Goal: Navigation & Orientation: Find specific page/section

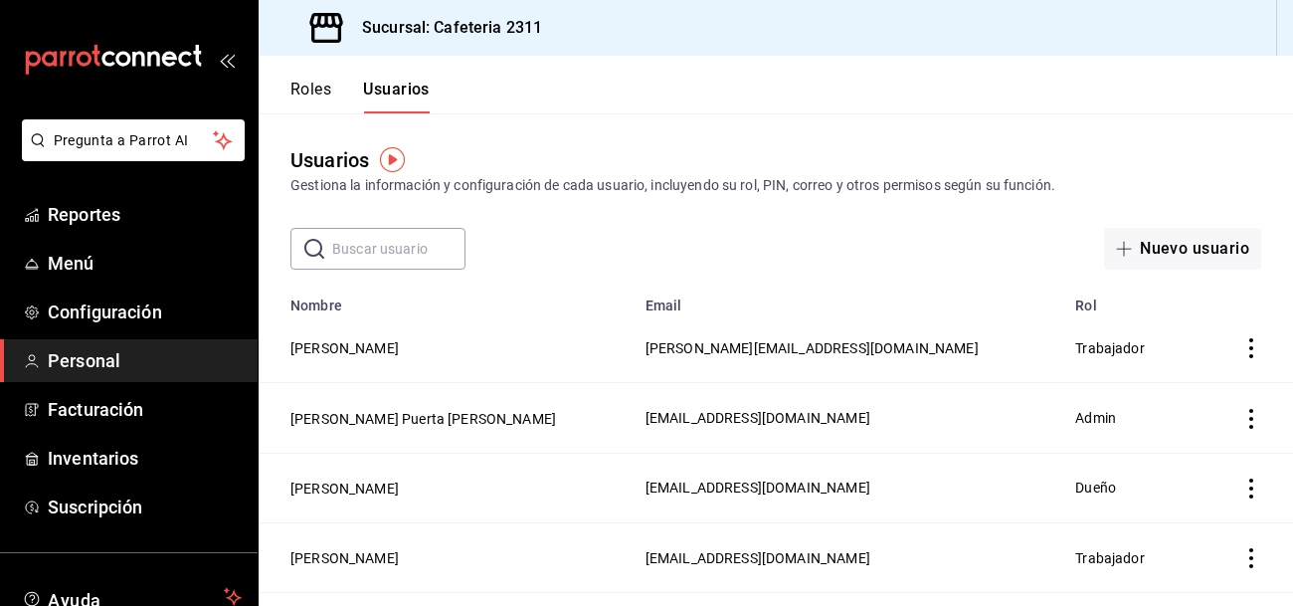
click at [651, 280] on main "Usuarios Gestiona la información y configuración de cada usuario, incluyendo su…" at bounding box center [776, 422] width 1035 height 619
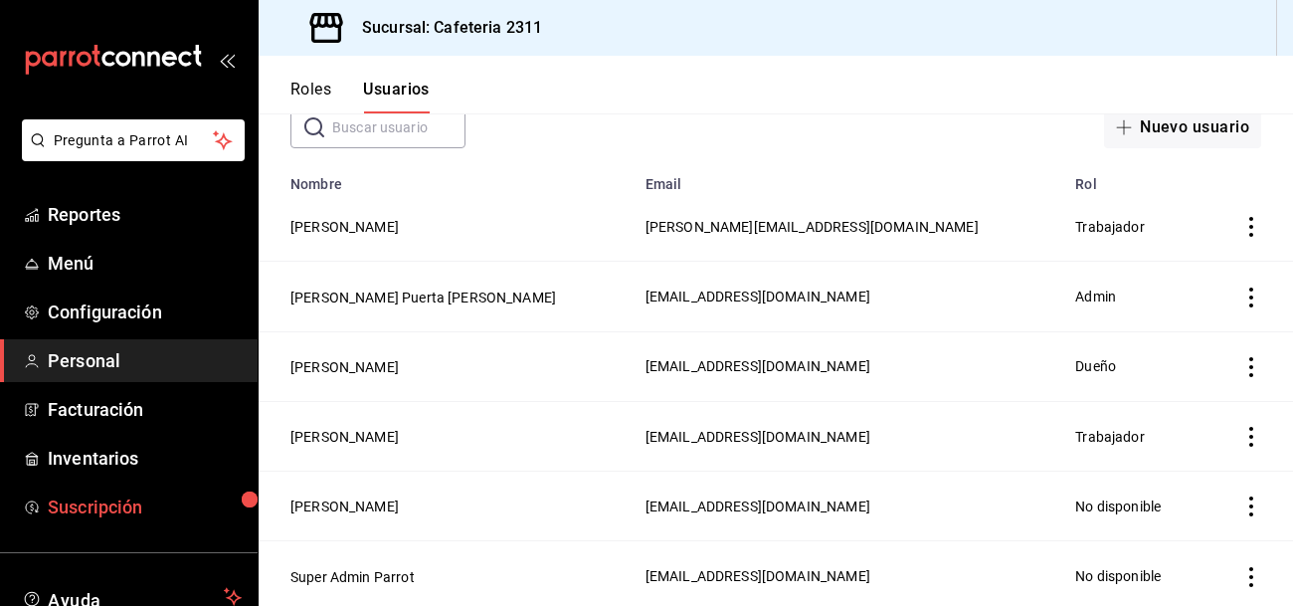
scroll to position [143, 0]
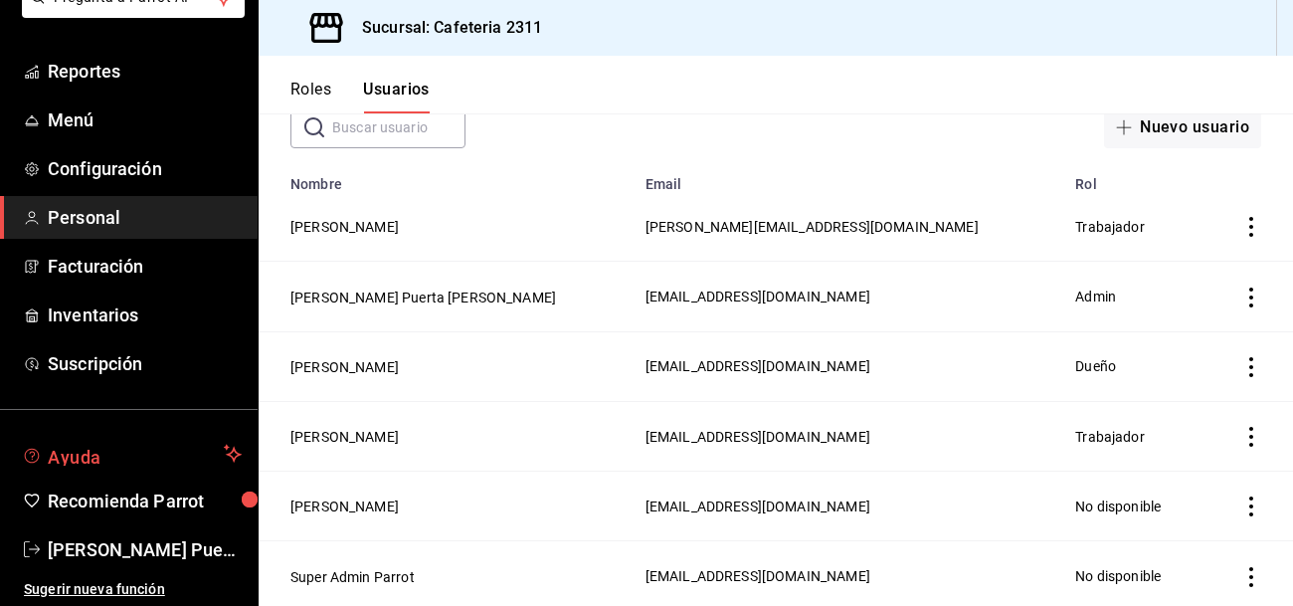
click at [81, 463] on span "Ayuda" at bounding box center [132, 454] width 168 height 24
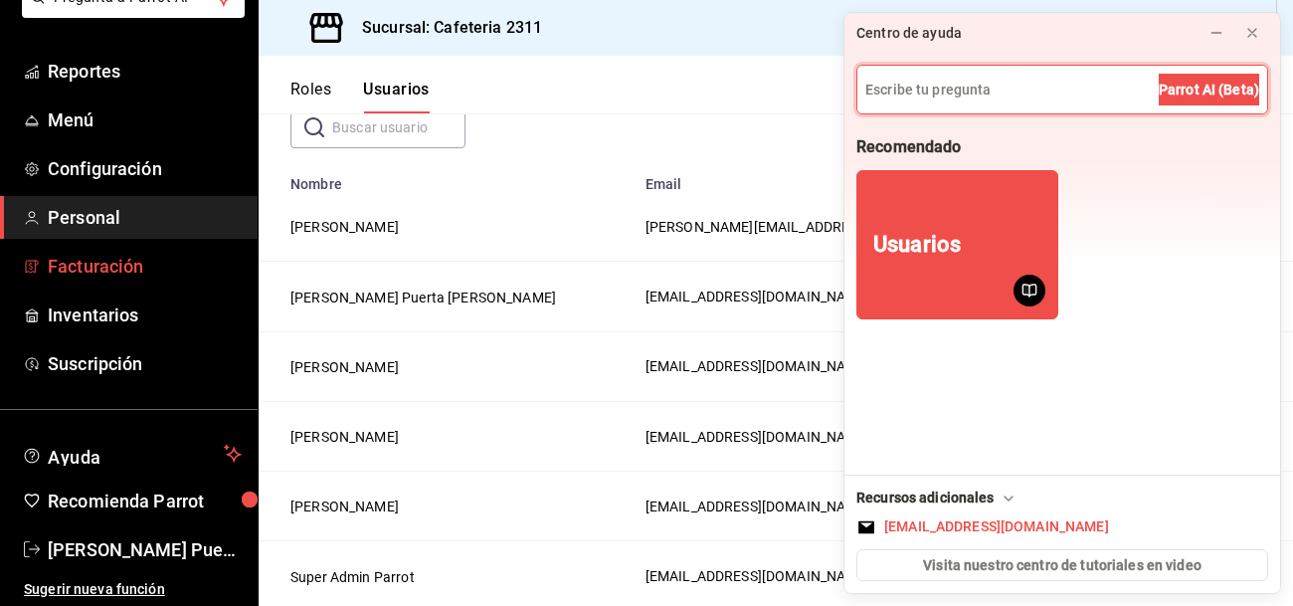
click at [126, 276] on span "Facturación" at bounding box center [145, 266] width 194 height 27
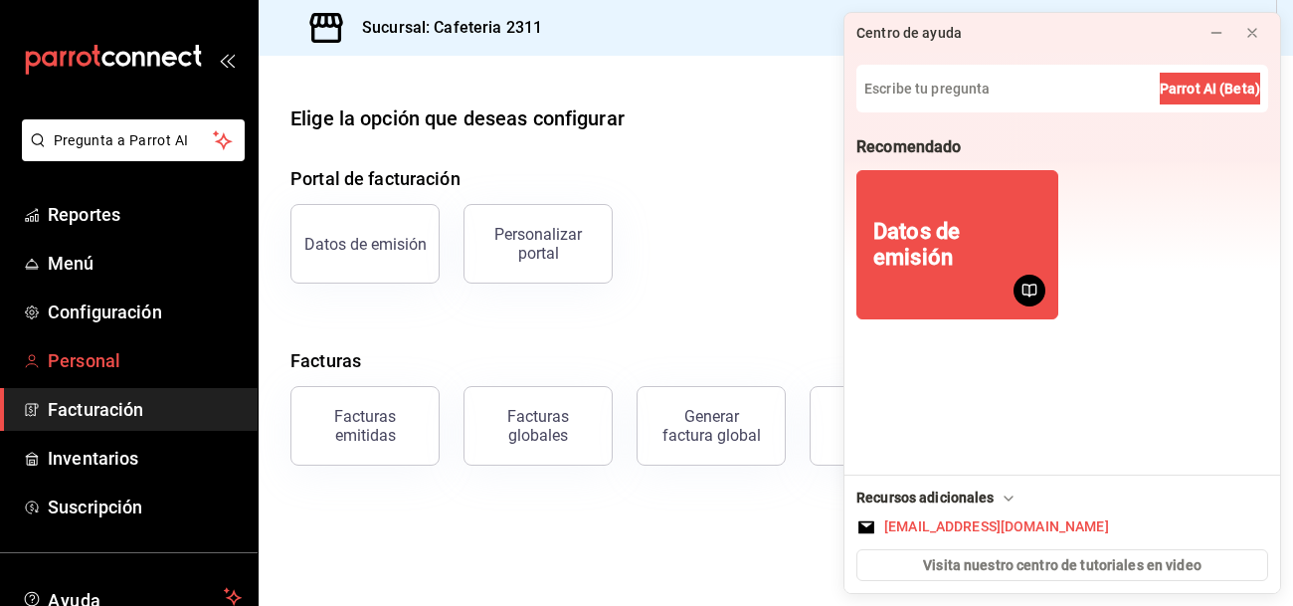
click at [97, 354] on span "Personal" at bounding box center [145, 360] width 194 height 27
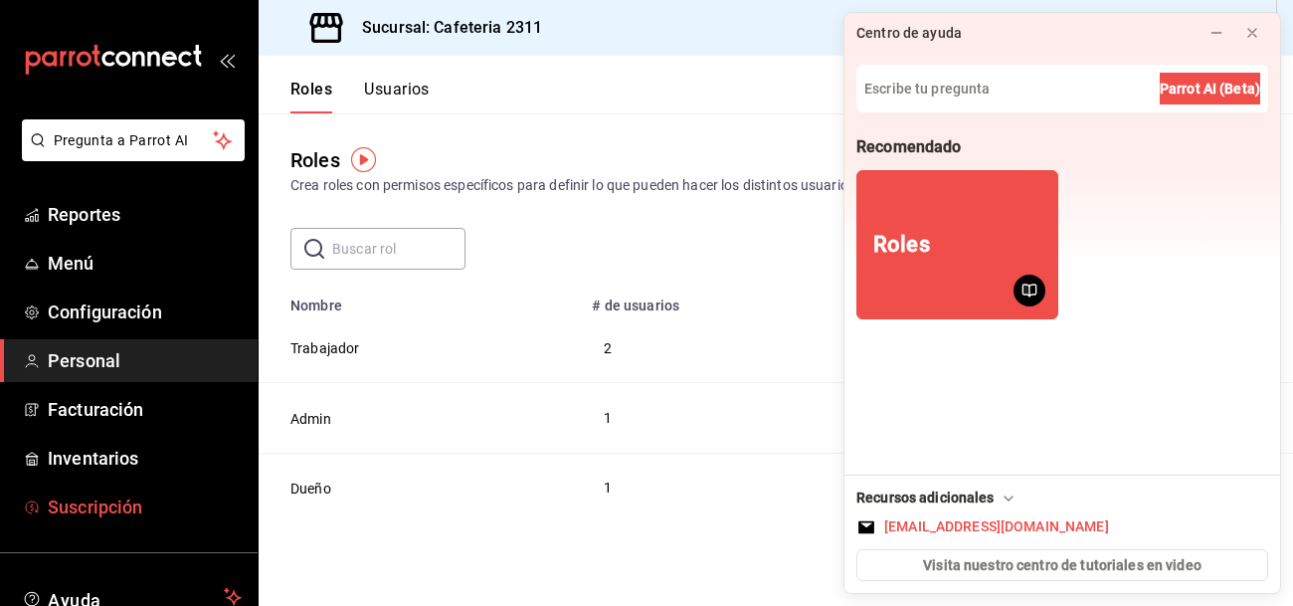
click at [113, 497] on span "Suscripción" at bounding box center [145, 507] width 194 height 27
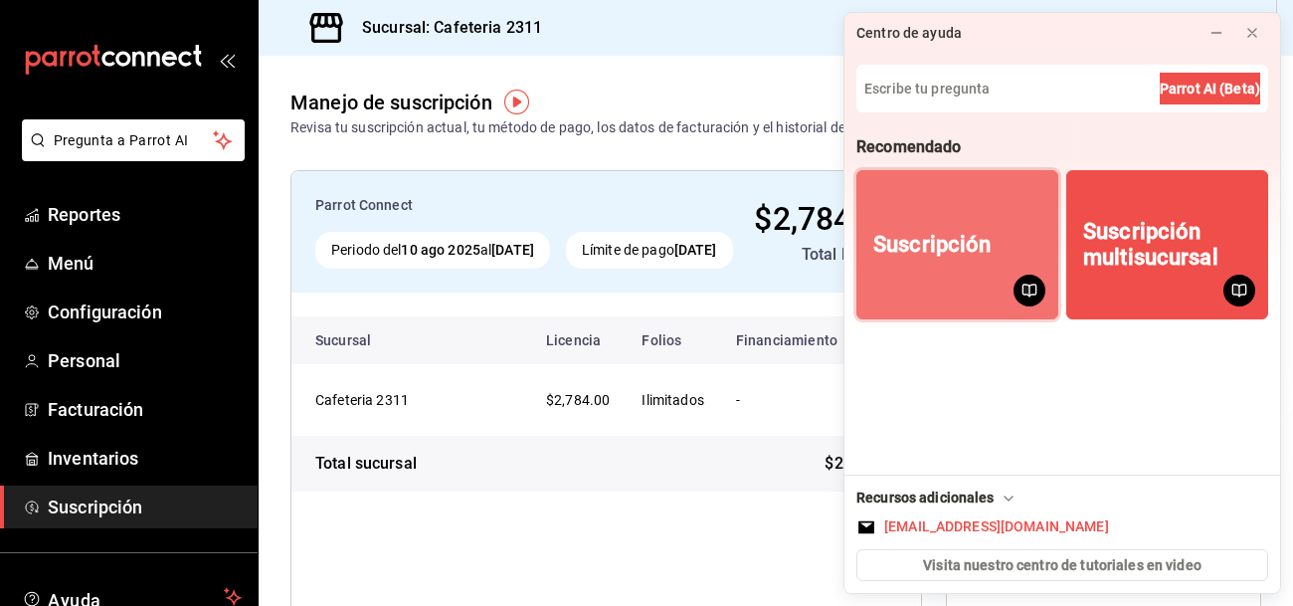
click at [954, 254] on div "Suscripción" at bounding box center [932, 245] width 117 height 26
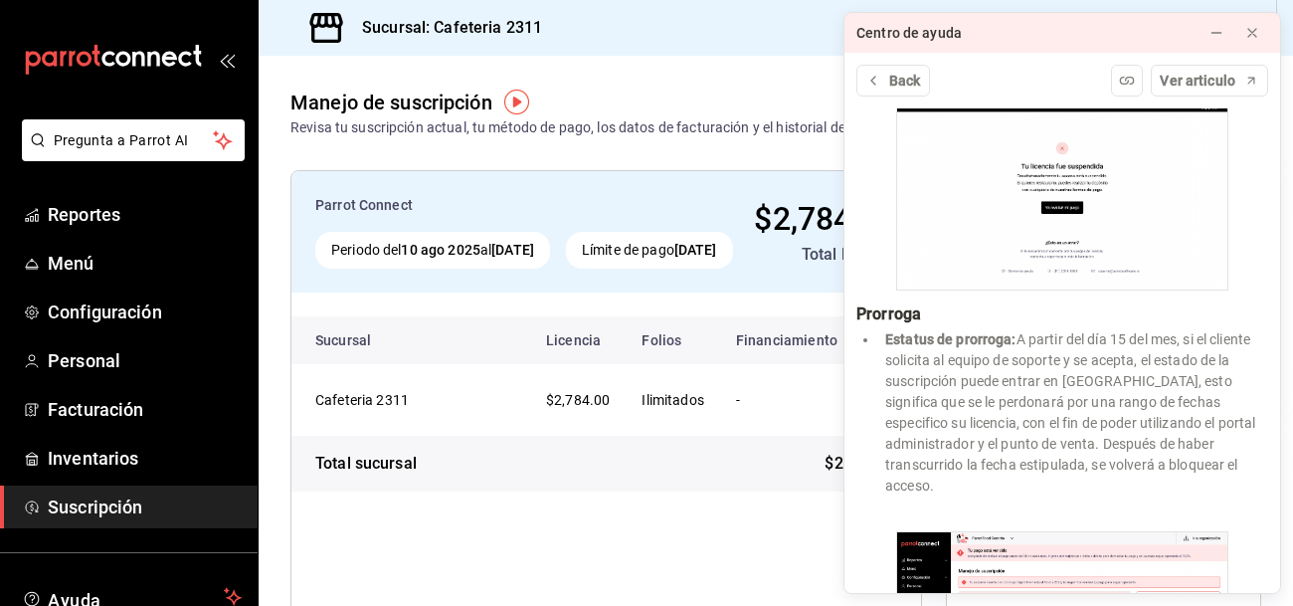
scroll to position [4049, 0]
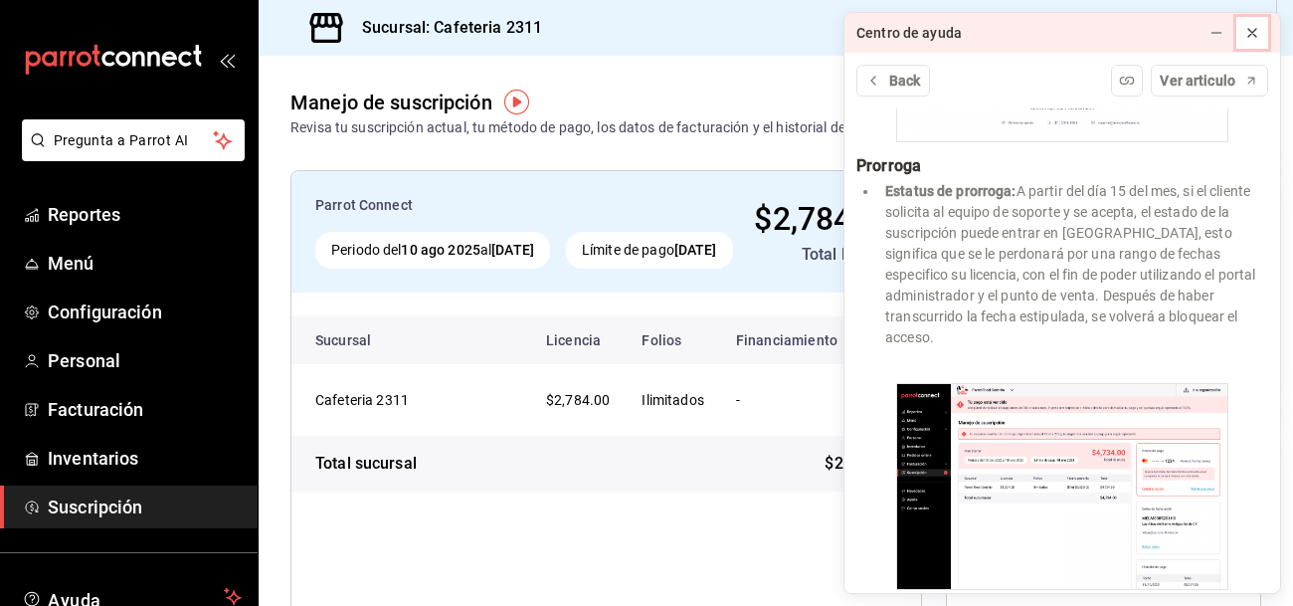
click at [1255, 25] on icon at bounding box center [1253, 33] width 16 height 16
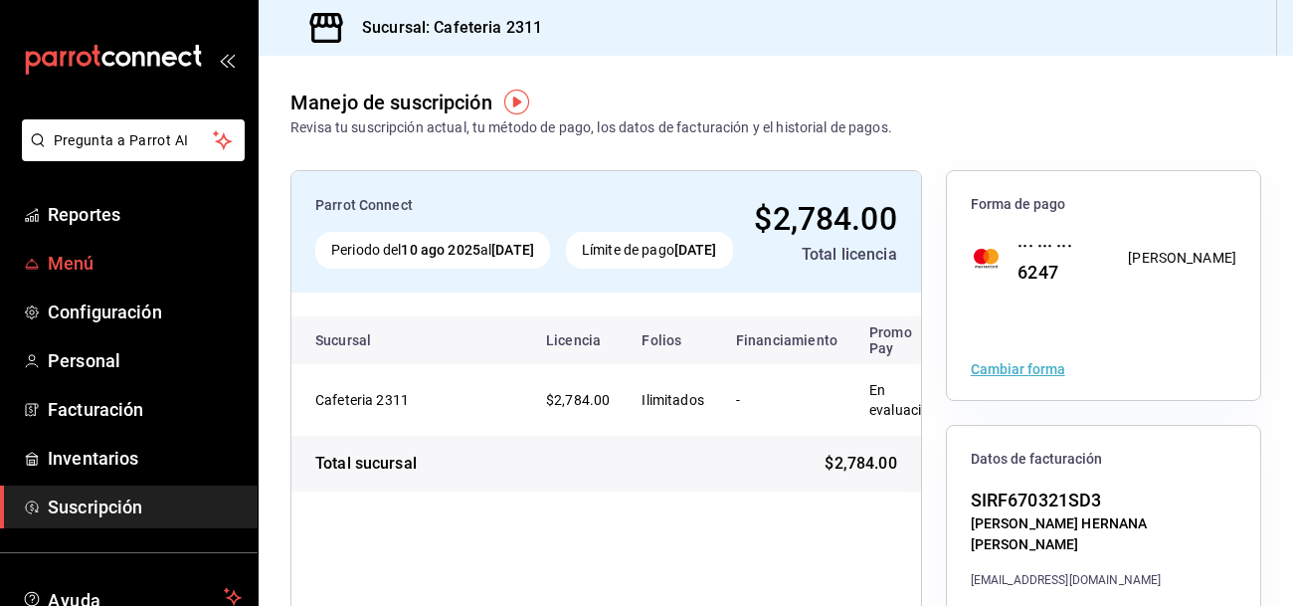
click at [63, 268] on span "Menú" at bounding box center [145, 263] width 194 height 27
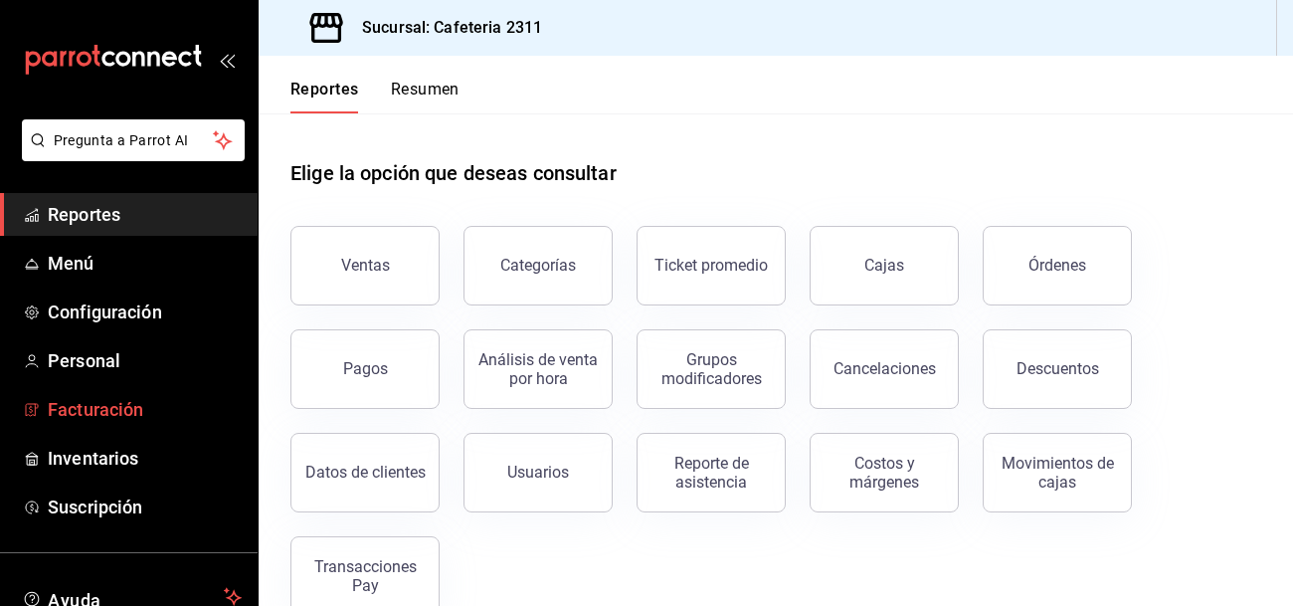
click at [116, 406] on span "Facturación" at bounding box center [145, 409] width 194 height 27
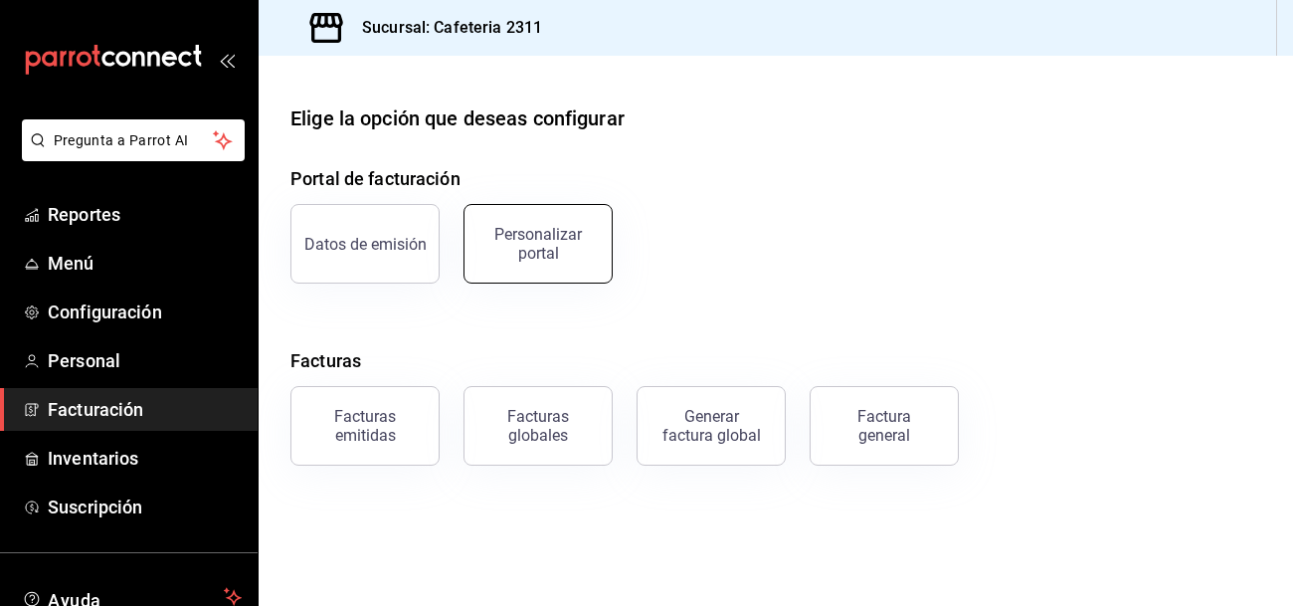
click at [579, 227] on div "Personalizar portal" at bounding box center [538, 244] width 123 height 38
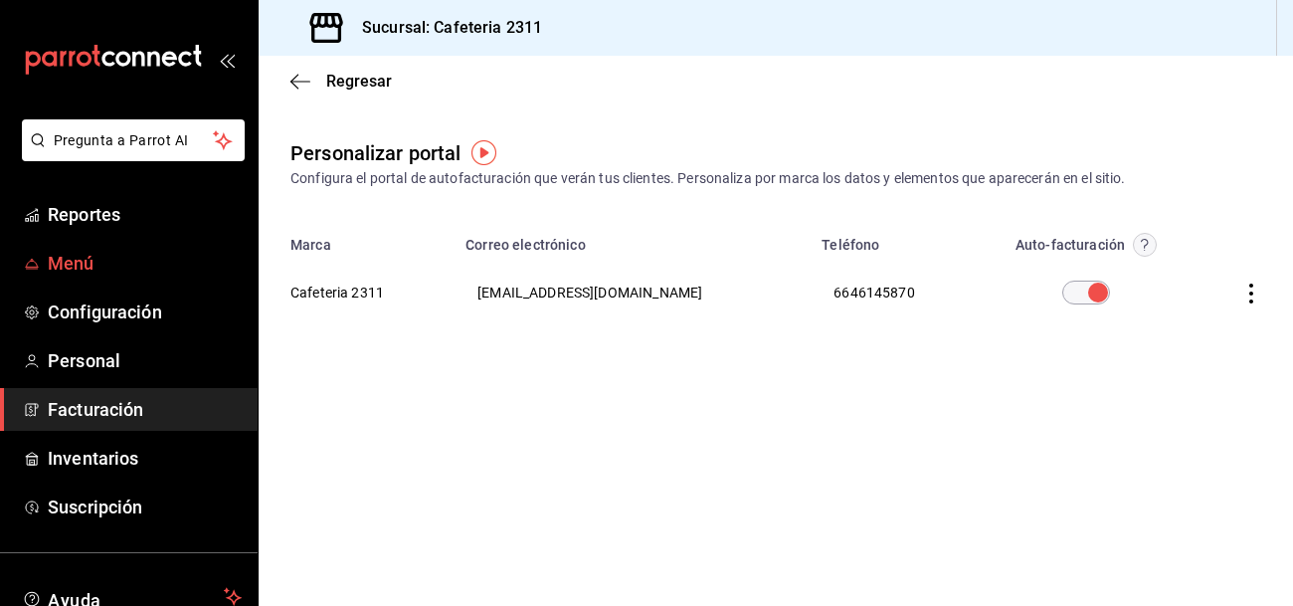
click at [126, 250] on span "Menú" at bounding box center [145, 263] width 194 height 27
